Goal: Obtain resource: Obtain resource

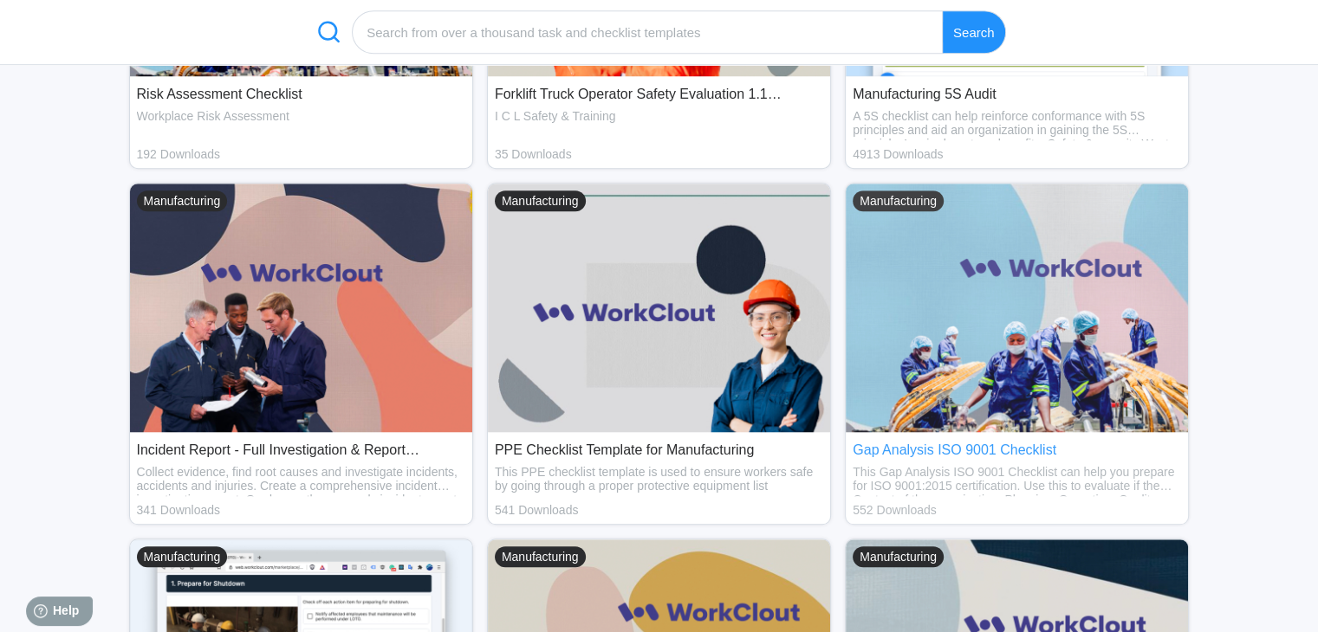
scroll to position [1386, 0]
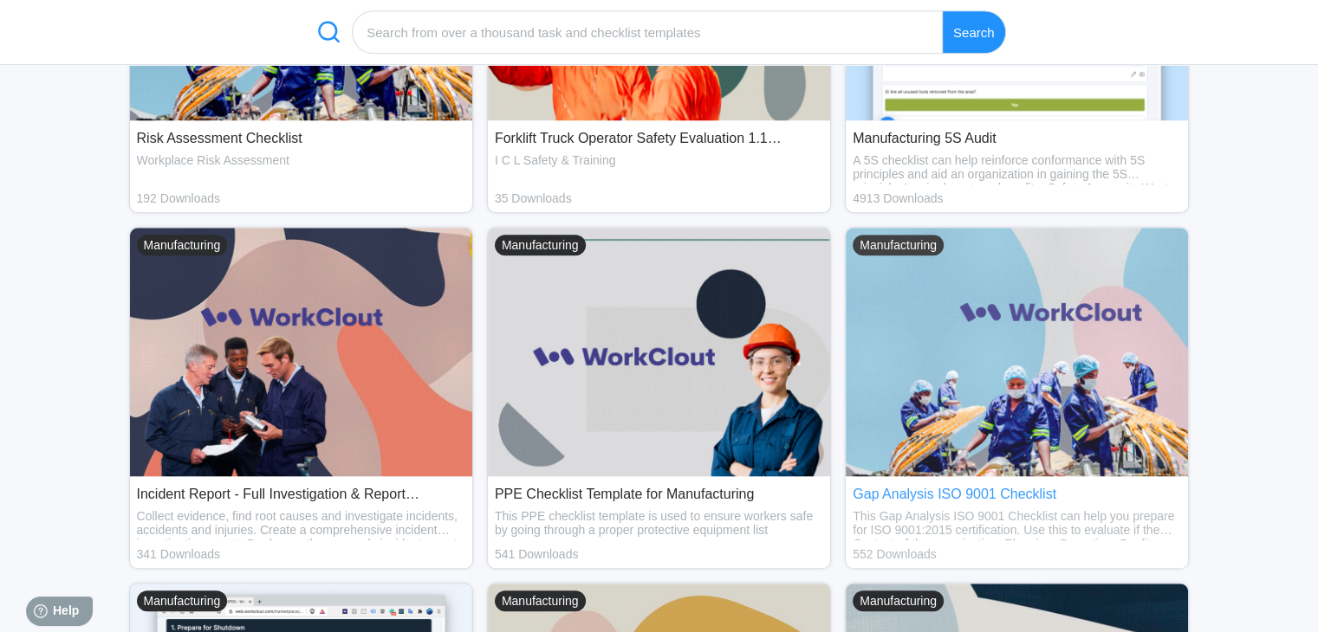
click at [1032, 333] on img at bounding box center [1016, 352] width 342 height 249
click at [1035, 333] on img at bounding box center [1016, 352] width 342 height 249
click at [992, 493] on div "Gap Analysis ISO 9001 Checklist" at bounding box center [1016, 495] width 328 height 16
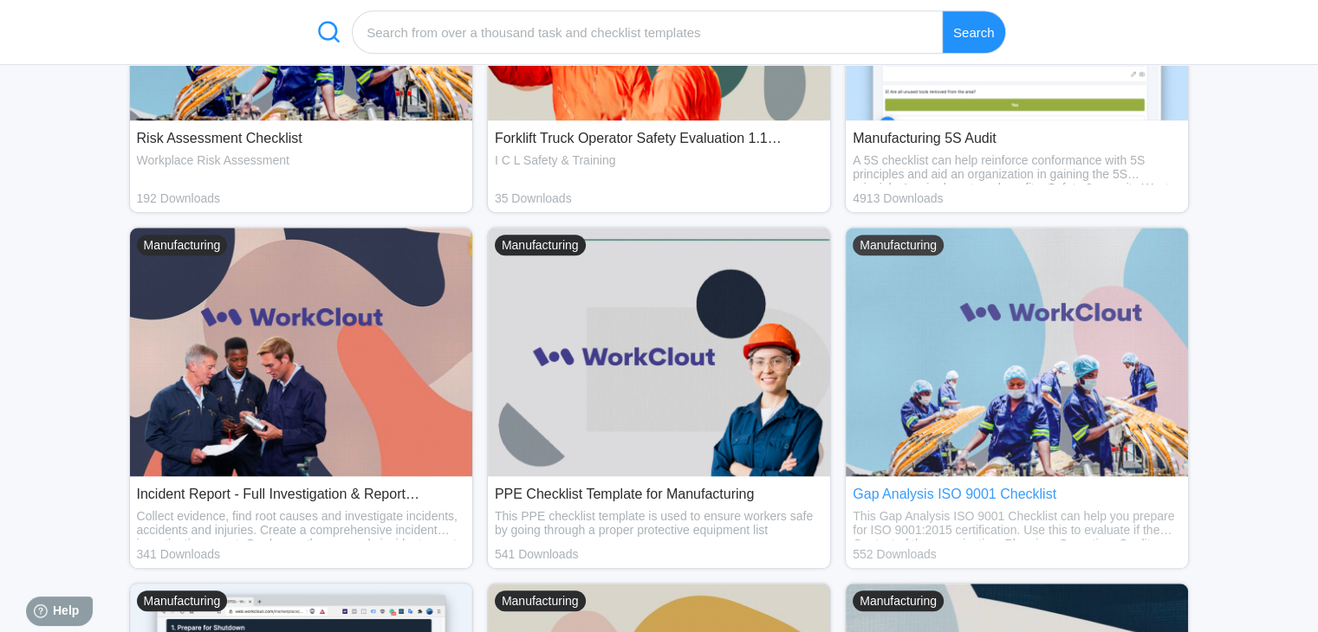
click at [989, 493] on div "Gap Analysis ISO 9001 Checklist" at bounding box center [1016, 495] width 328 height 16
click at [1033, 434] on img at bounding box center [1016, 352] width 342 height 249
click at [915, 496] on div "Gap Analysis ISO 9001 Checklist" at bounding box center [1016, 495] width 328 height 16
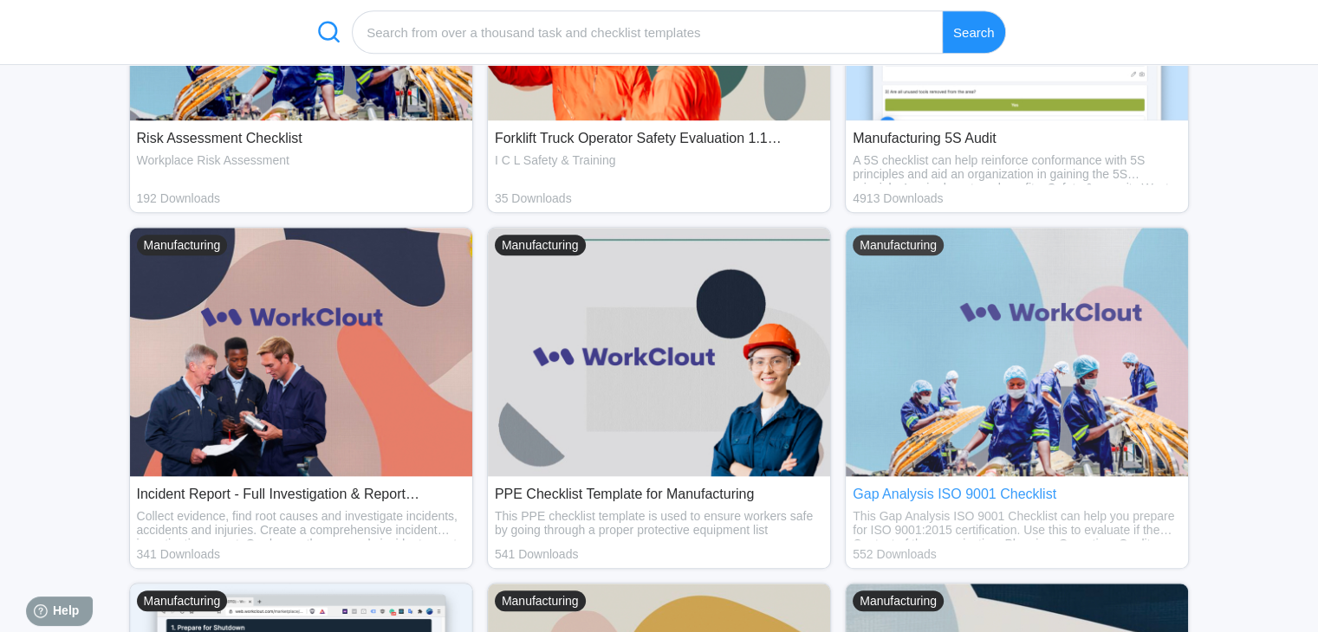
click at [915, 496] on div "Gap Analysis ISO 9001 Checklist" at bounding box center [1016, 495] width 328 height 16
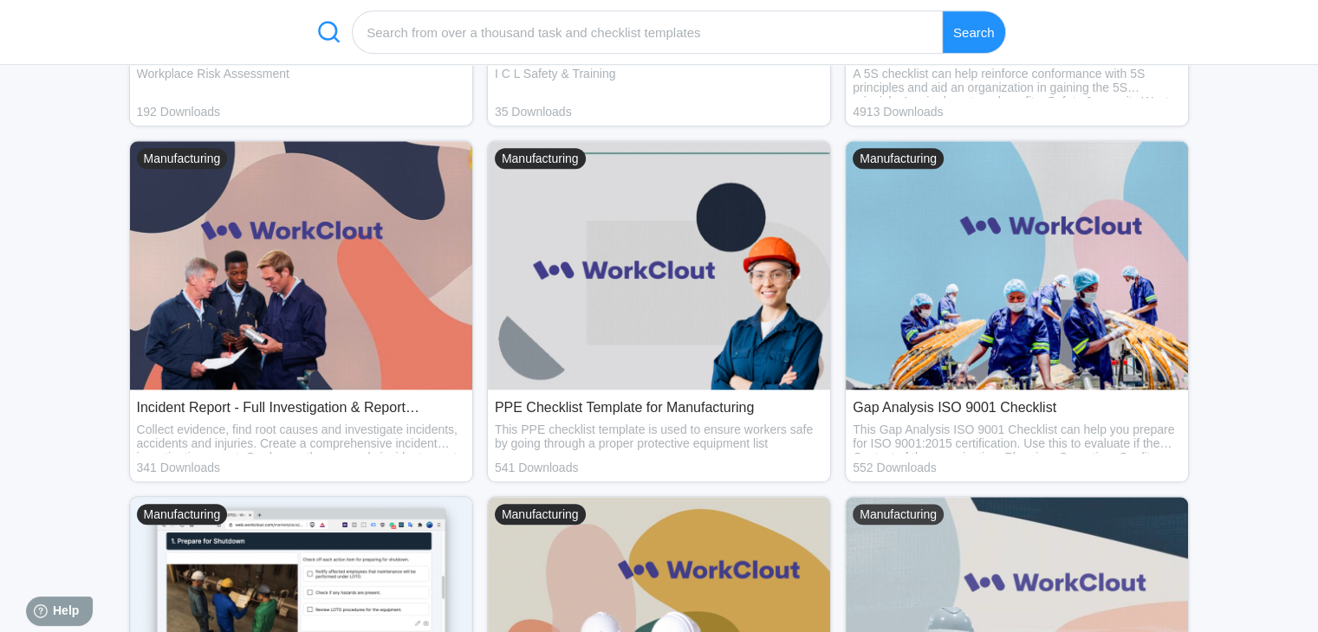
scroll to position [1126, 0]
